Goal: Navigation & Orientation: Go to known website

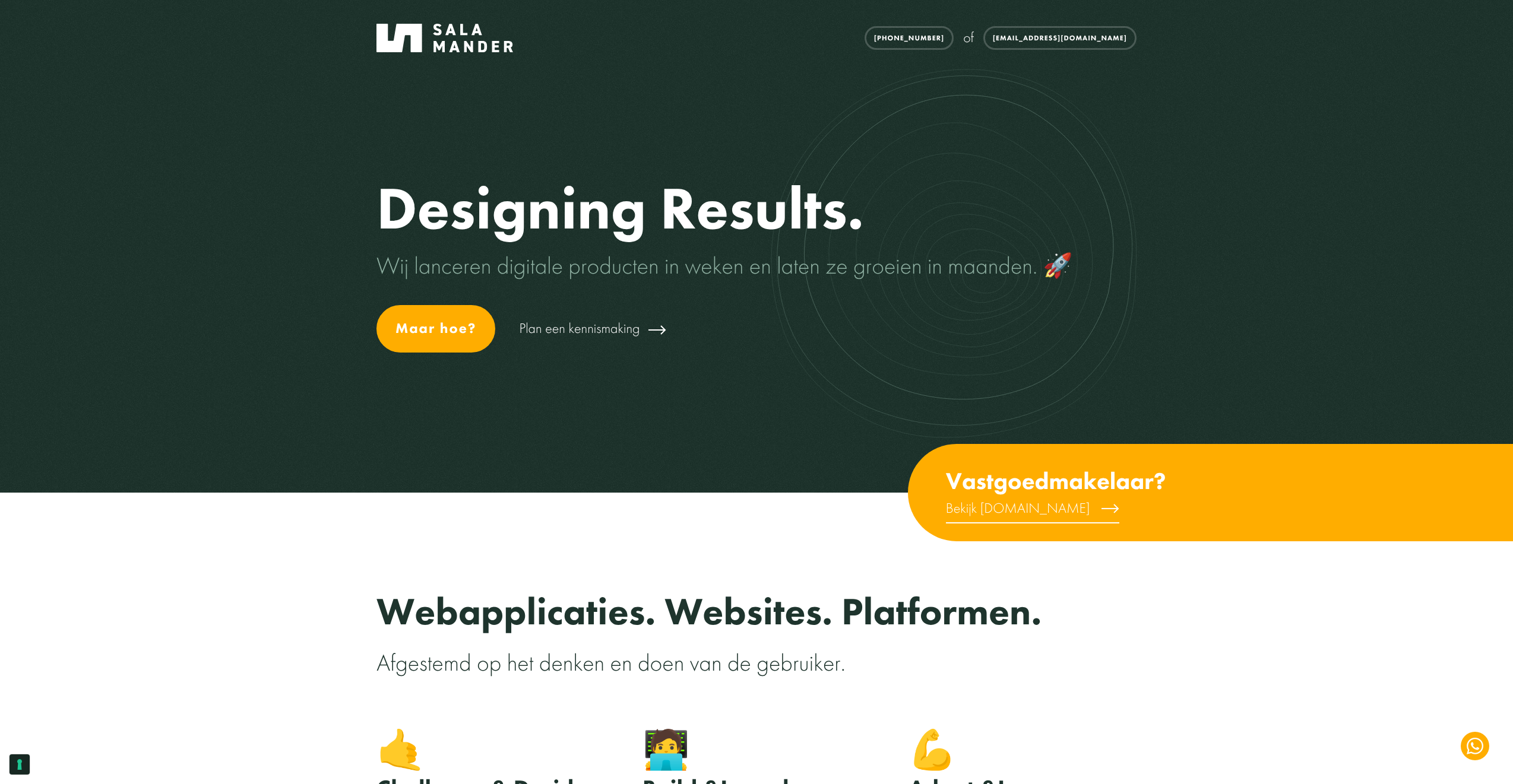
click at [993, 514] on span "Bekijk [DOMAIN_NAME]" at bounding box center [1018, 508] width 144 height 18
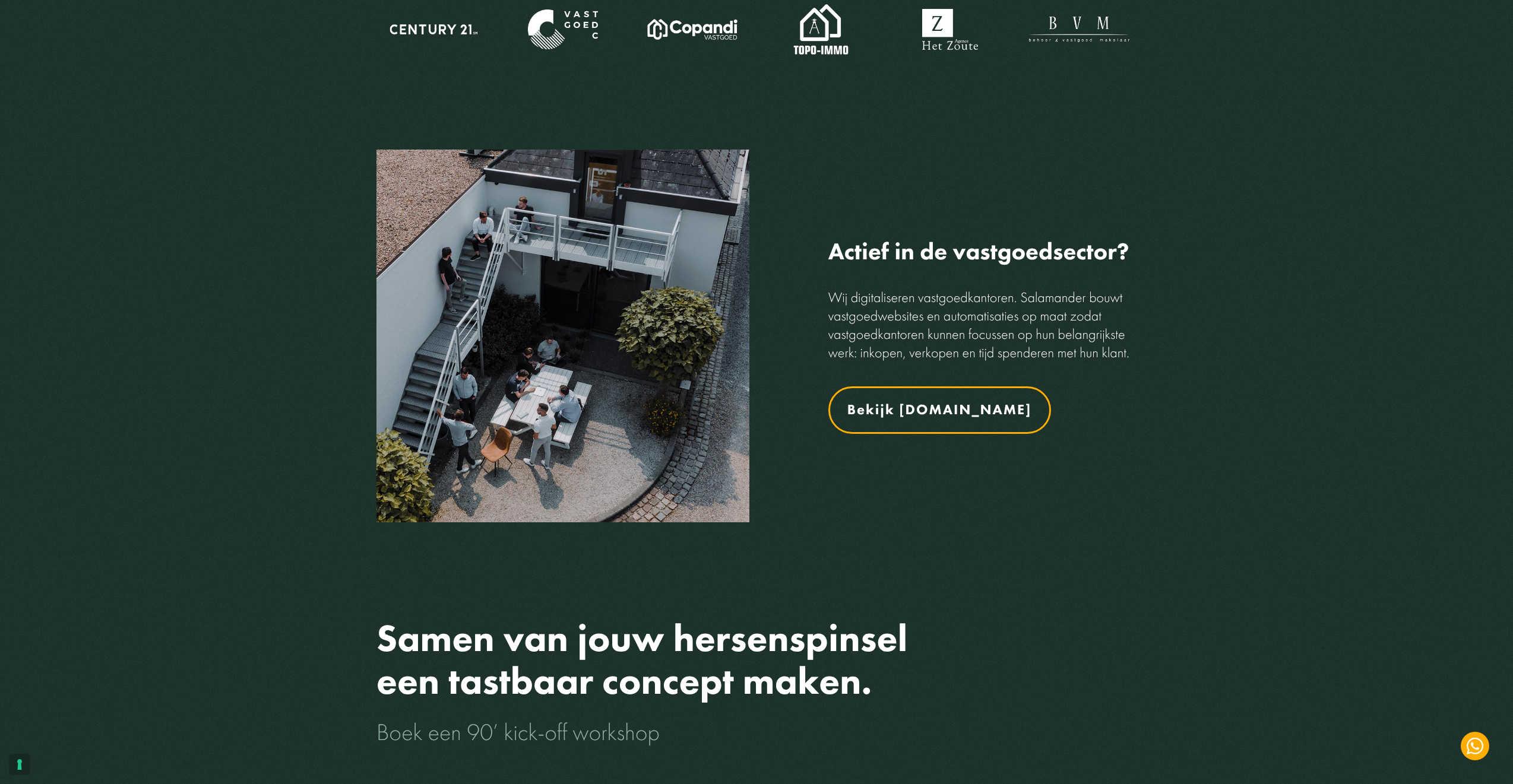
scroll to position [1525, 0]
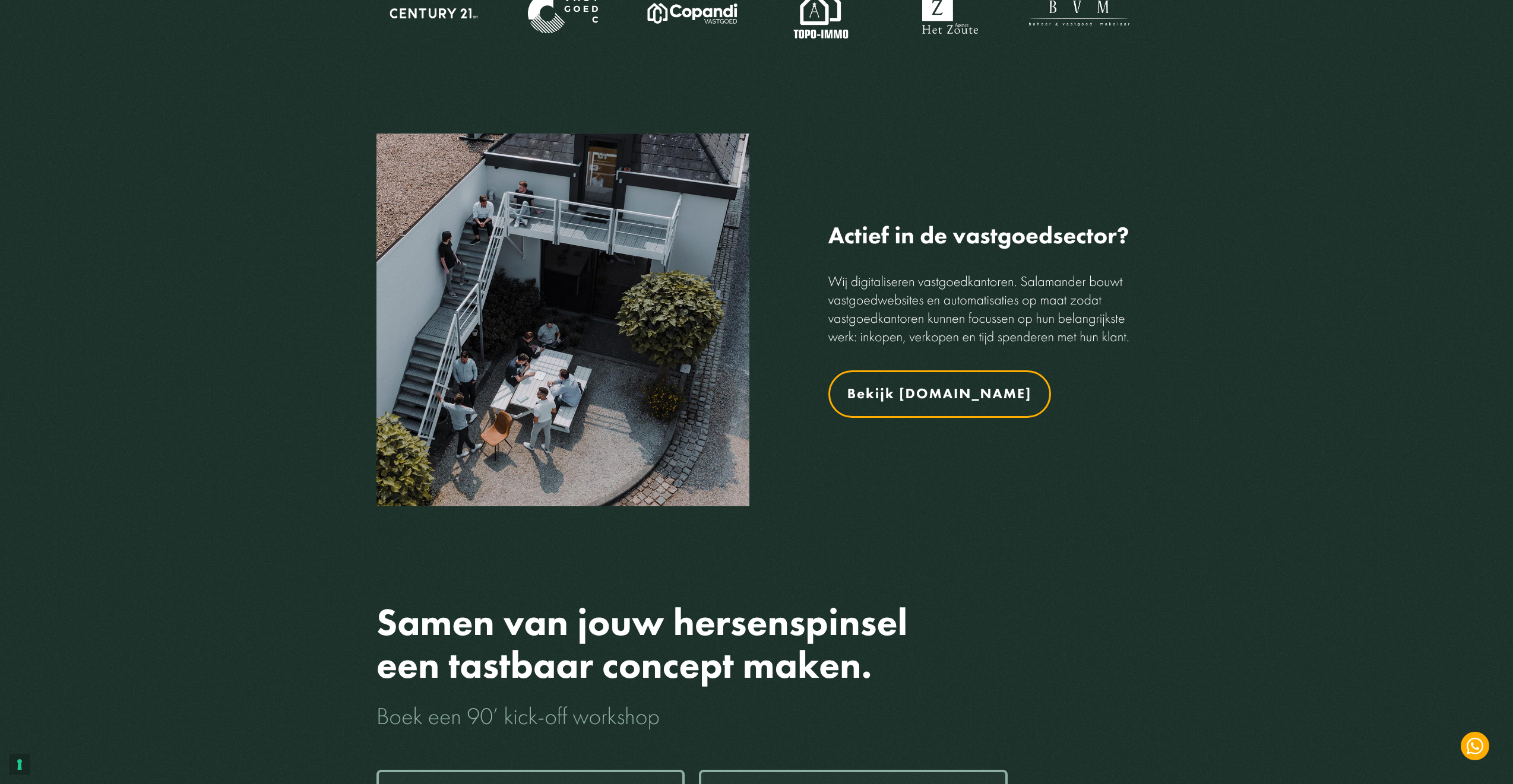
click at [959, 399] on link "Bekijk [DOMAIN_NAME]" at bounding box center [939, 394] width 223 height 48
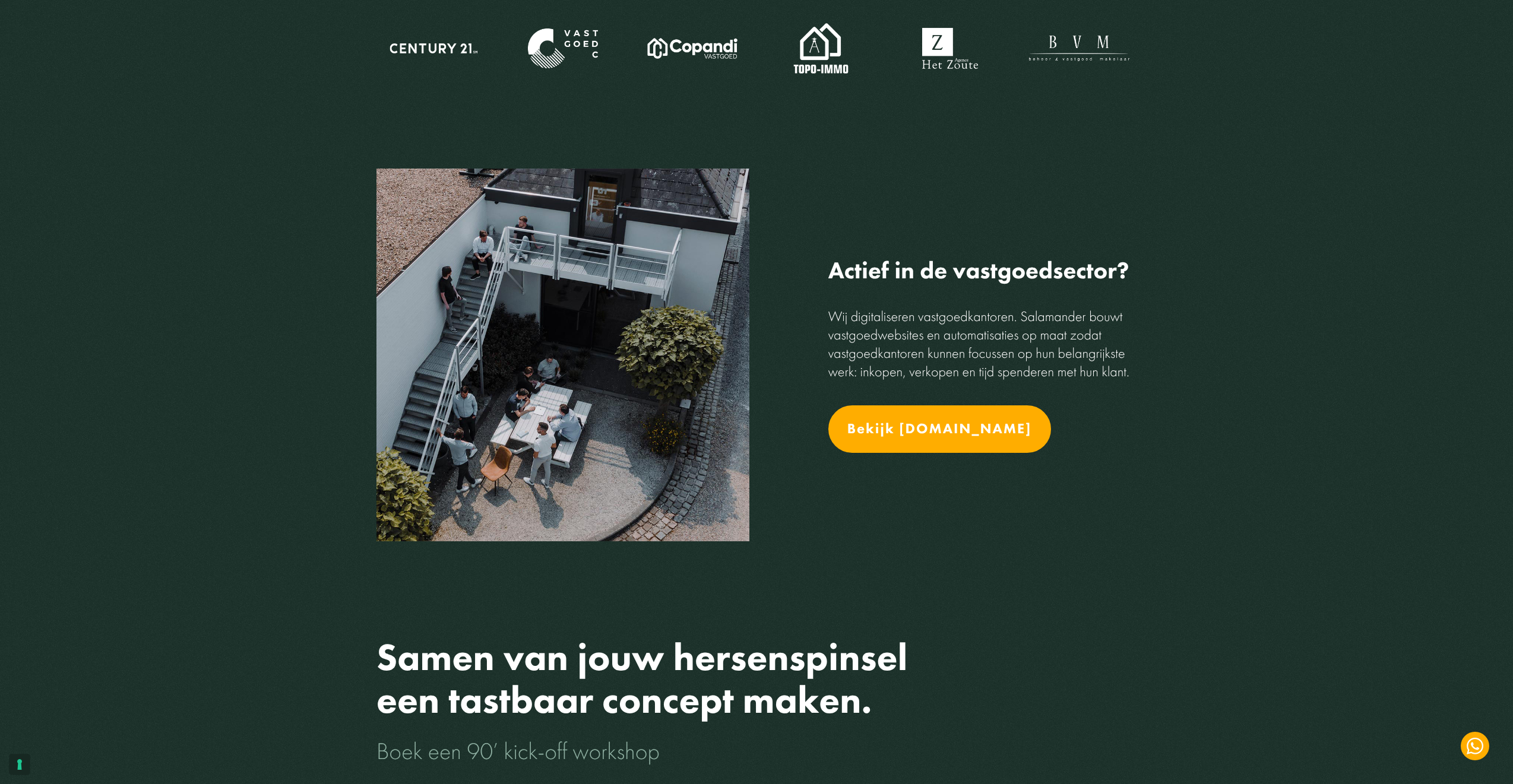
scroll to position [1525, 0]
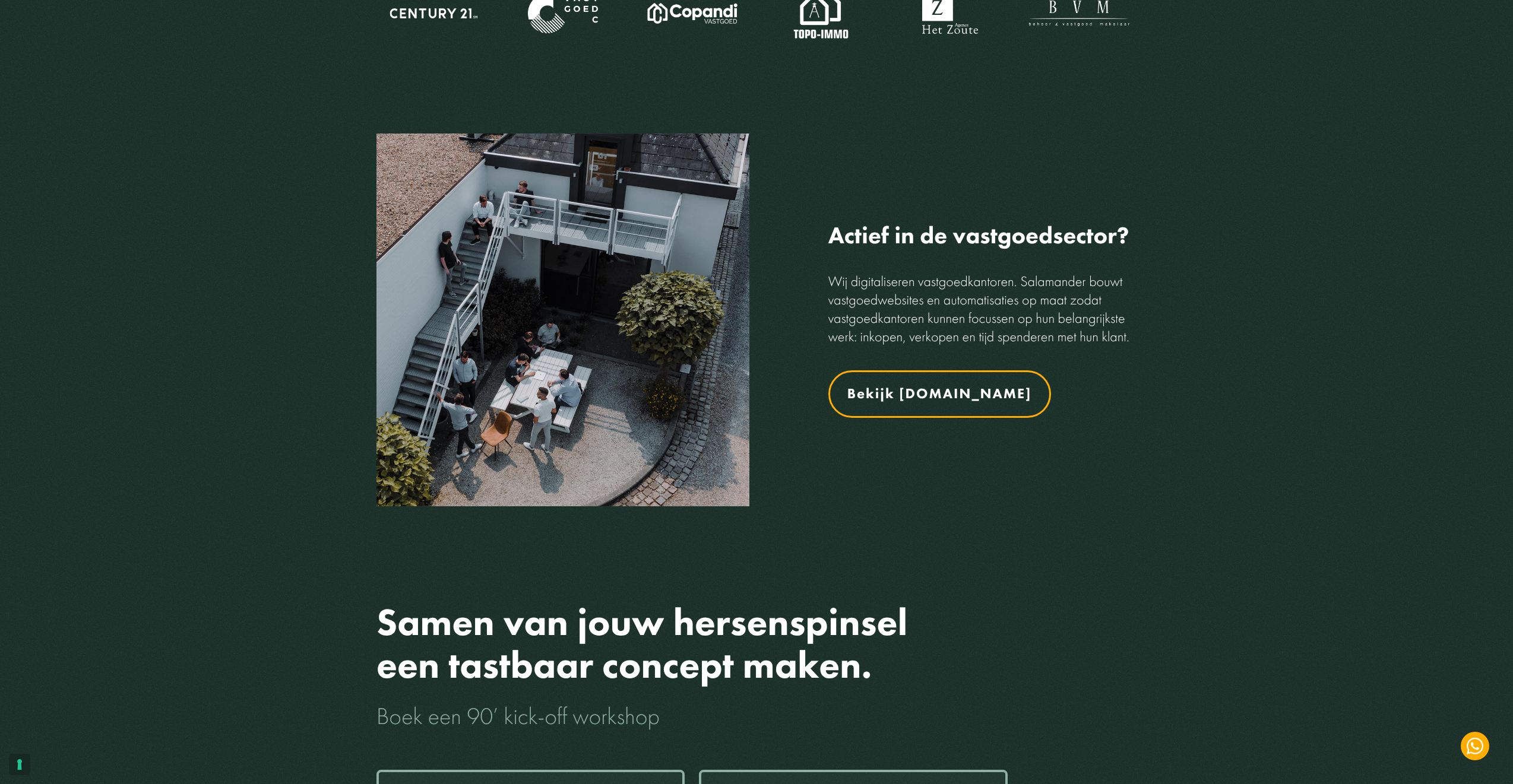
click at [905, 378] on link "Bekijk [DOMAIN_NAME]" at bounding box center [939, 394] width 223 height 48
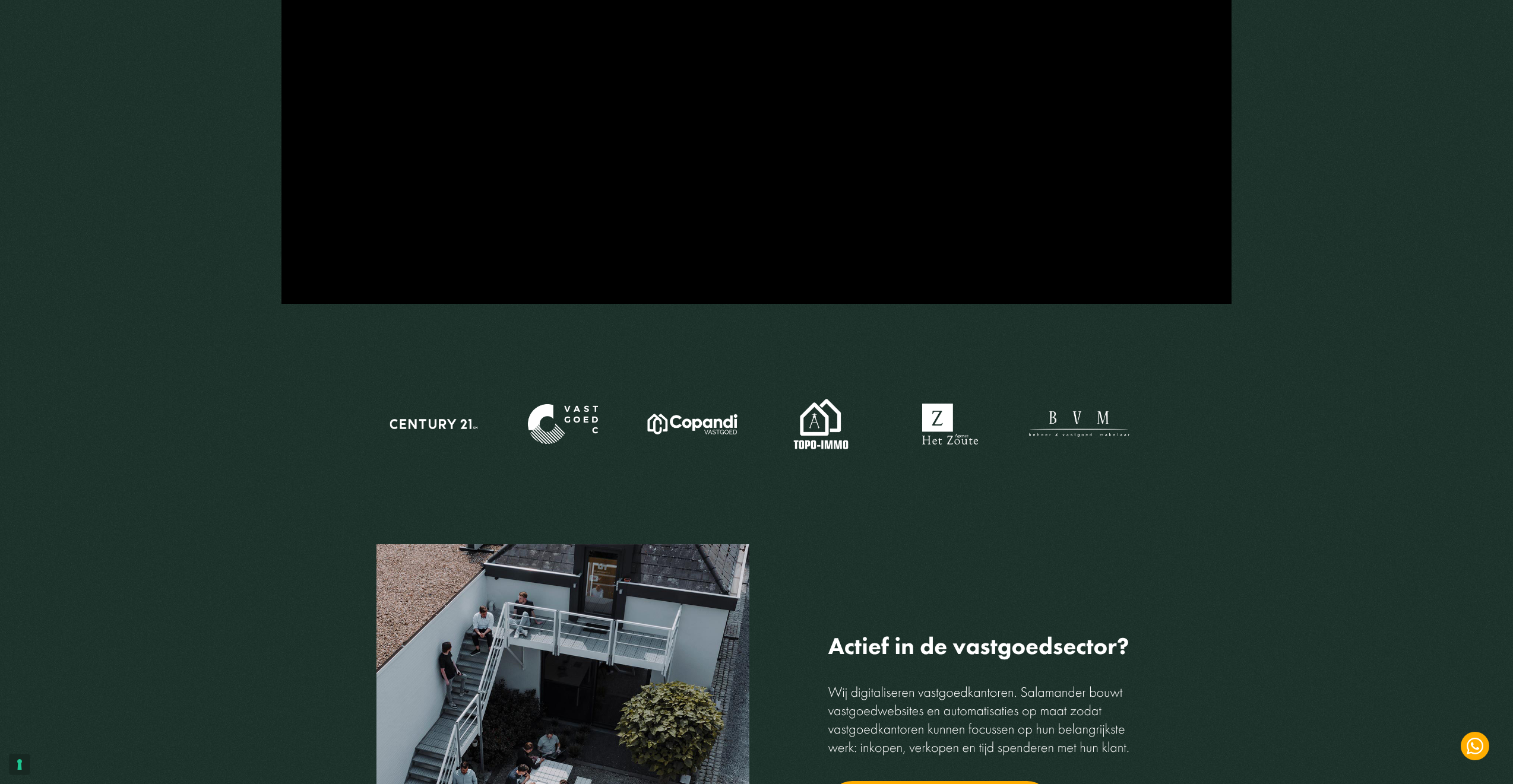
scroll to position [1330, 0]
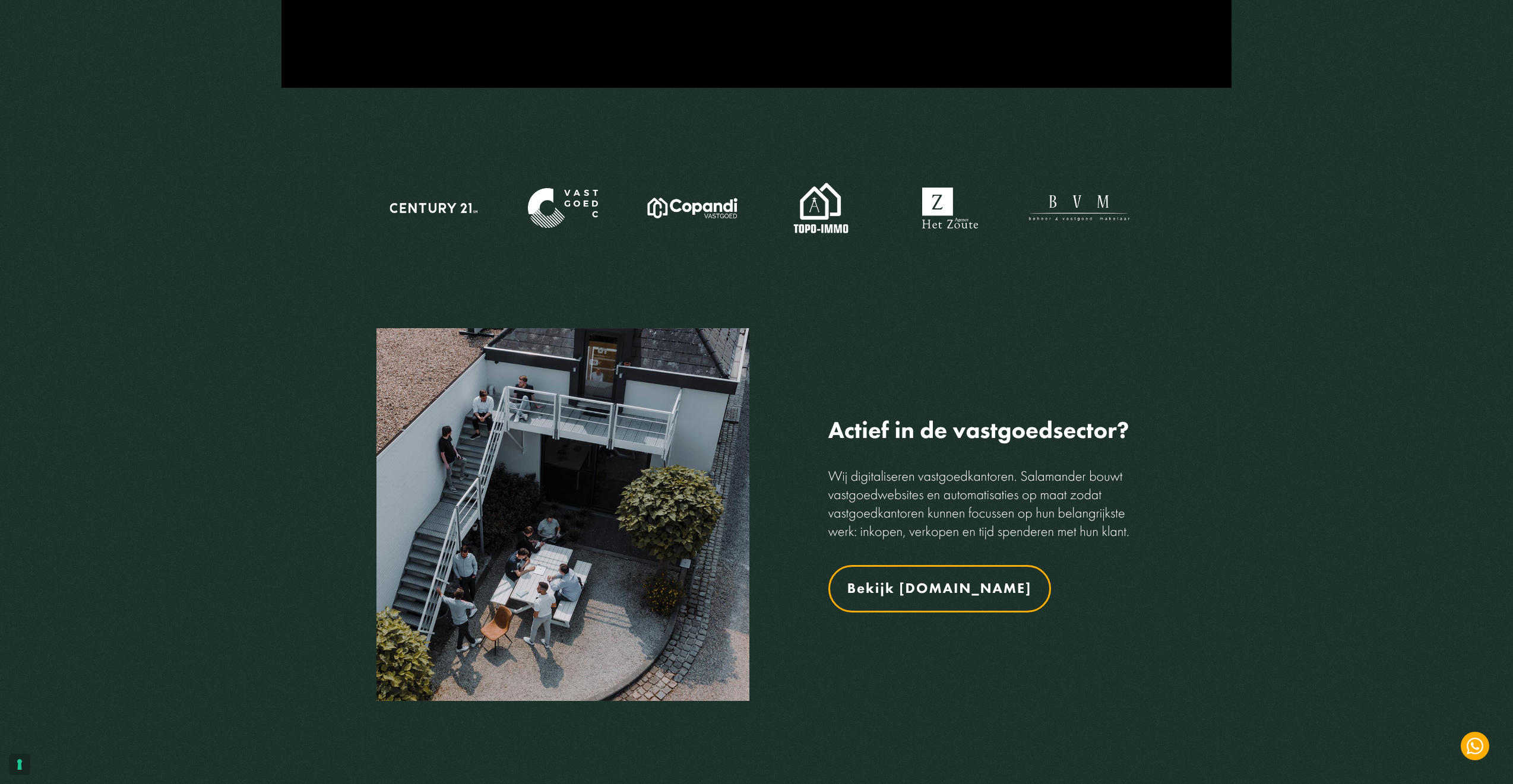
click at [922, 600] on link "Bekijk [DOMAIN_NAME]" at bounding box center [939, 589] width 223 height 48
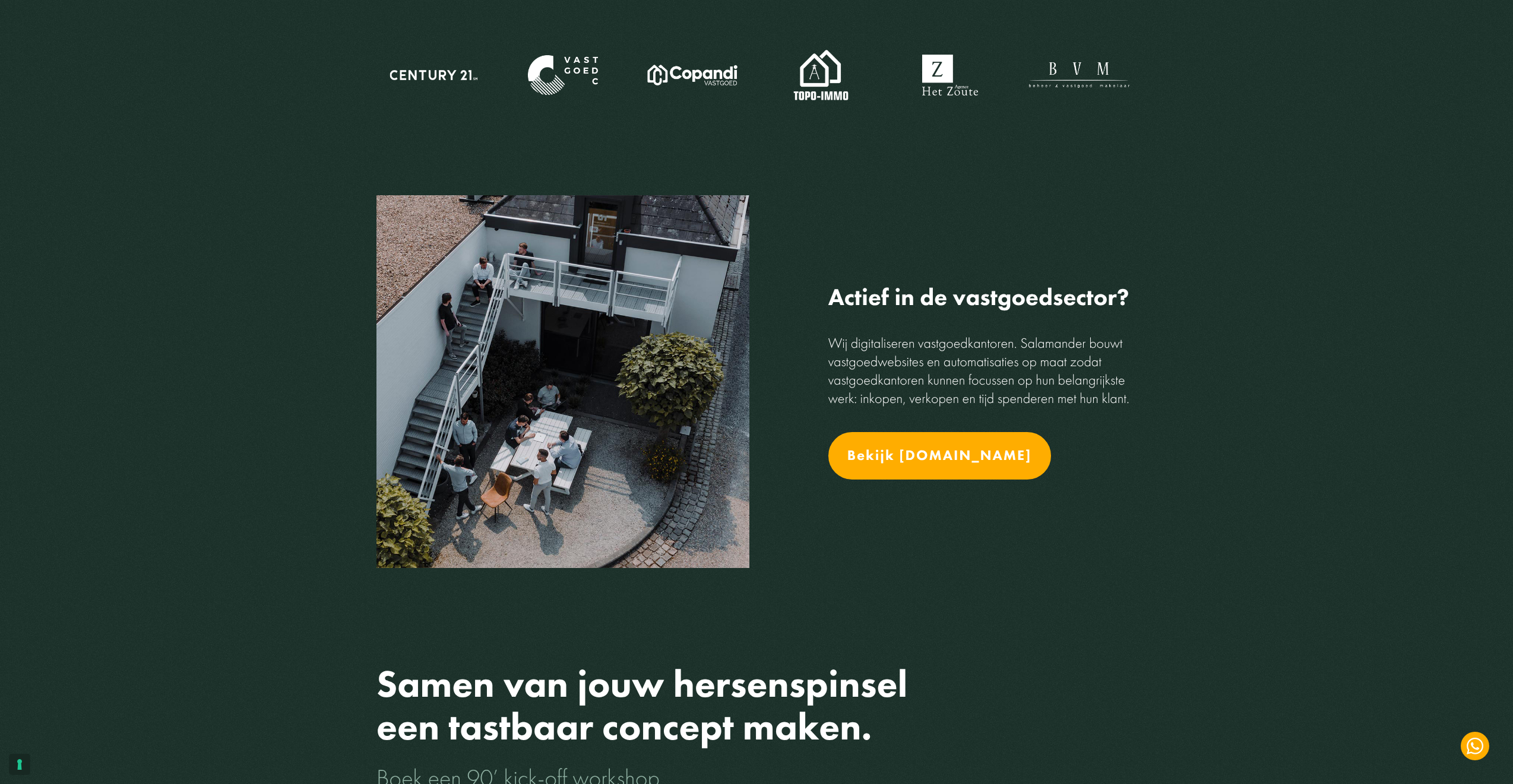
scroll to position [1462, 0]
